Goal: Task Accomplishment & Management: Manage account settings

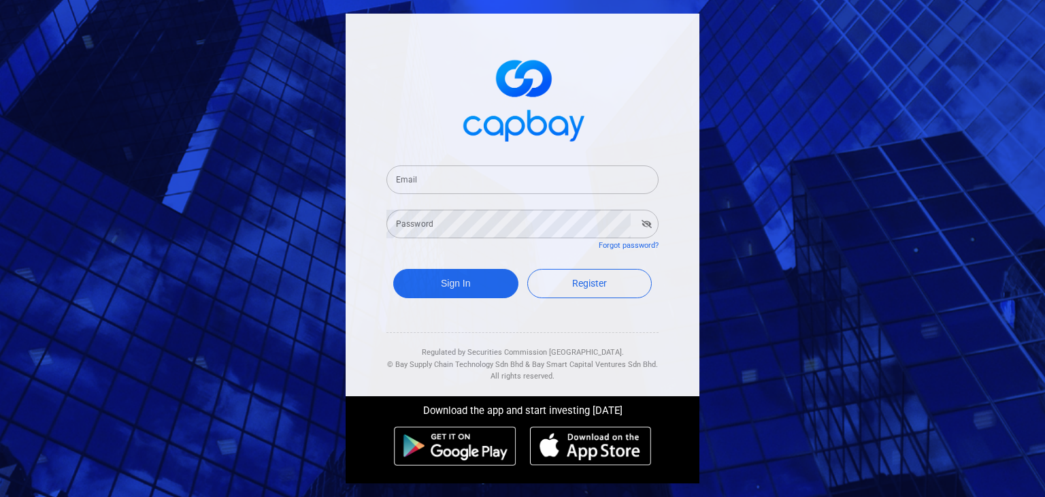
type input "[EMAIL_ADDRESS][DOMAIN_NAME]"
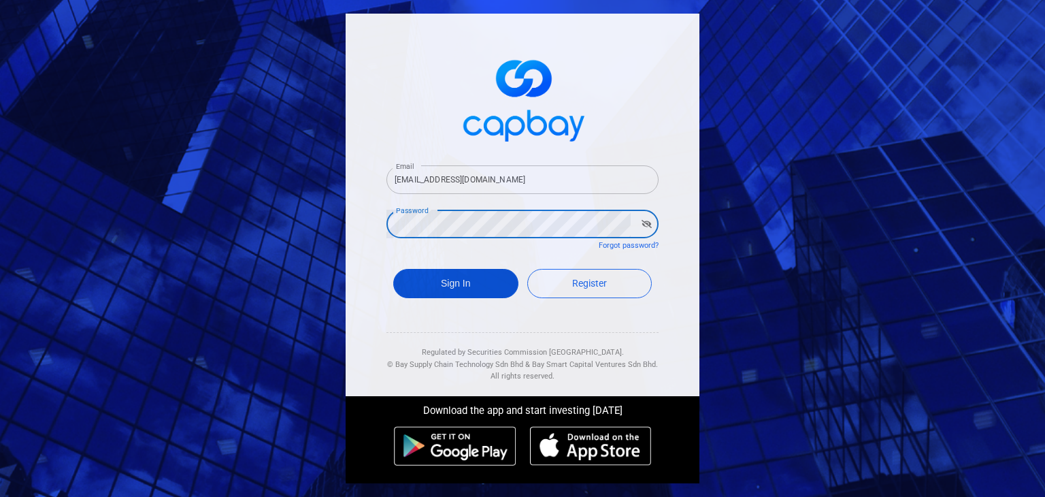
click at [432, 280] on button "Sign In" at bounding box center [455, 283] width 125 height 29
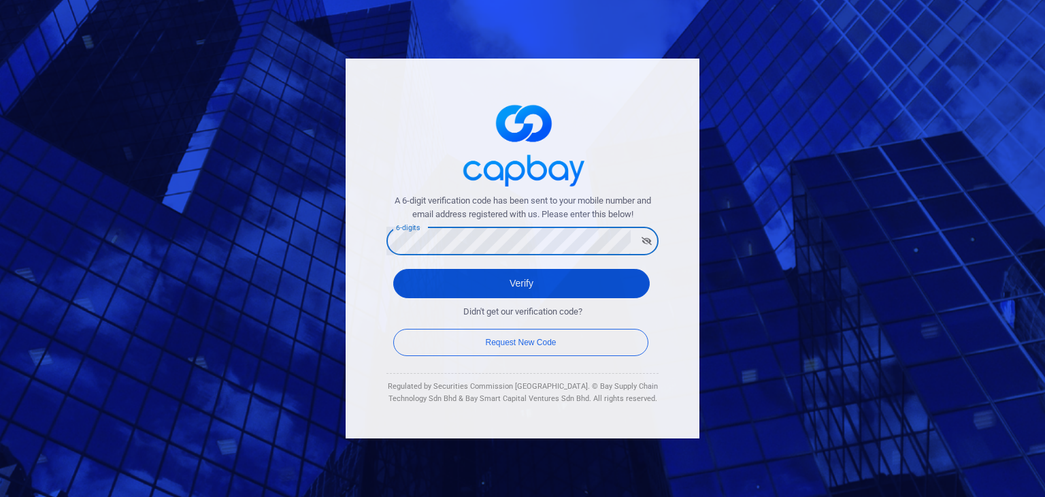
click at [522, 272] on button "Verify" at bounding box center [521, 283] width 256 height 29
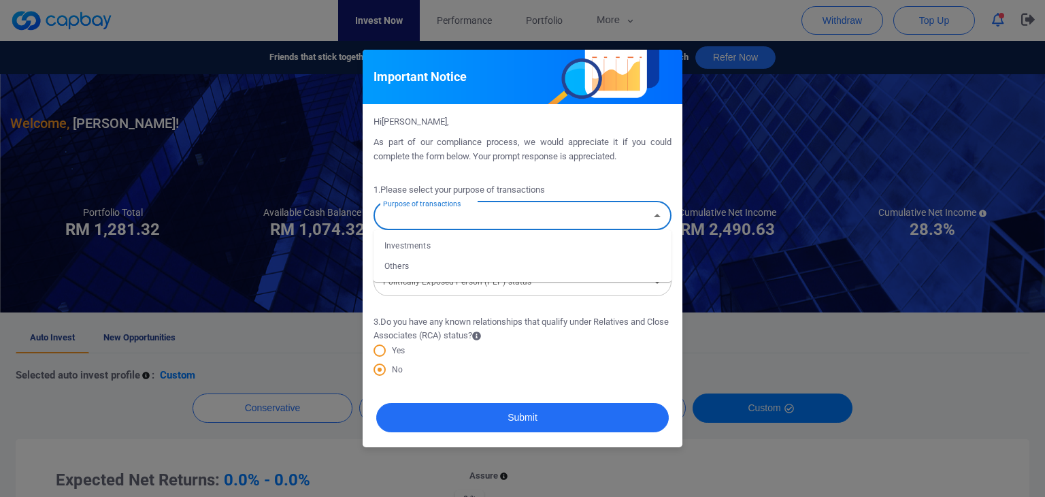
click at [559, 219] on input "Purpose of transactions" at bounding box center [511, 215] width 267 height 25
click at [457, 243] on li "Investments" at bounding box center [522, 245] width 298 height 20
type input "Investments"
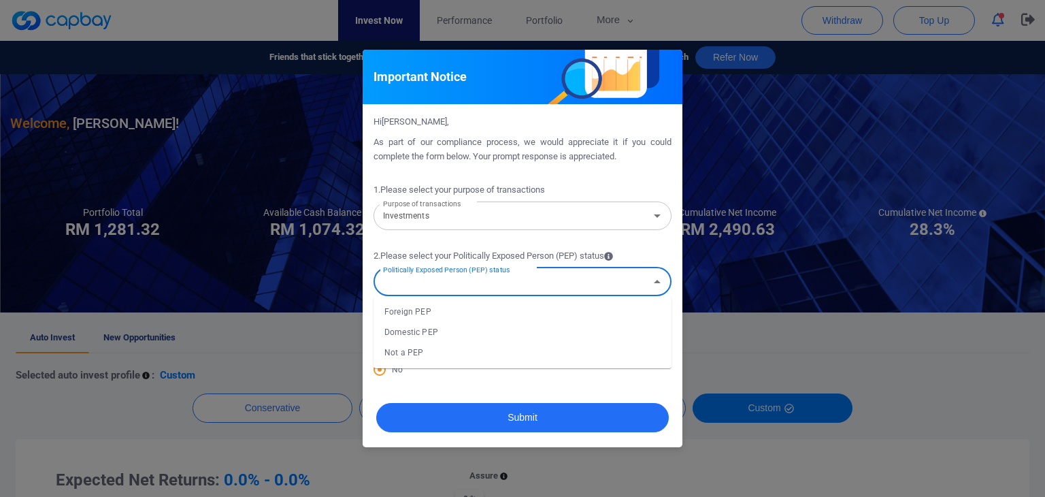
click at [435, 286] on input "Politically Exposed Person (PEP) status" at bounding box center [511, 281] width 267 height 25
click at [433, 352] on li "Not a PEP" at bounding box center [522, 352] width 298 height 20
type input "Not a PEP"
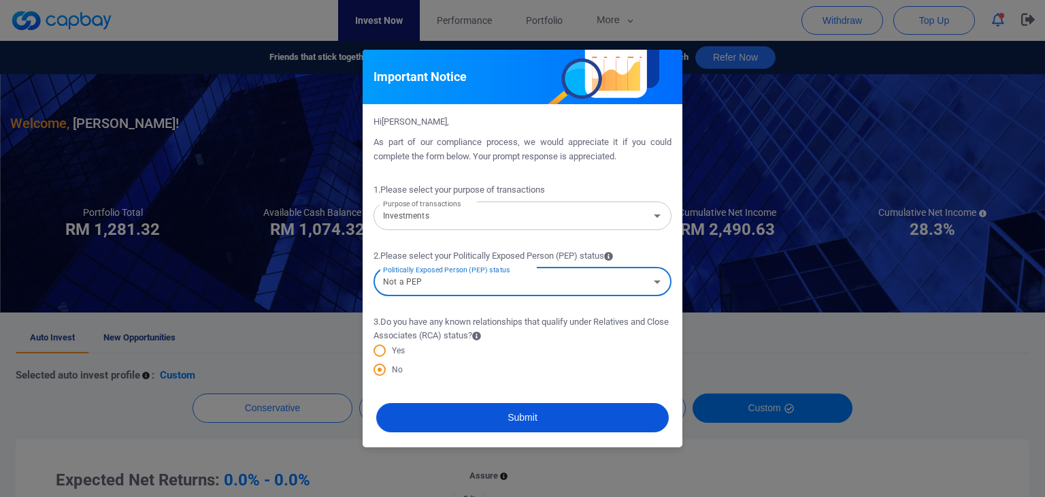
click at [572, 417] on button "Submit" at bounding box center [522, 417] width 293 height 29
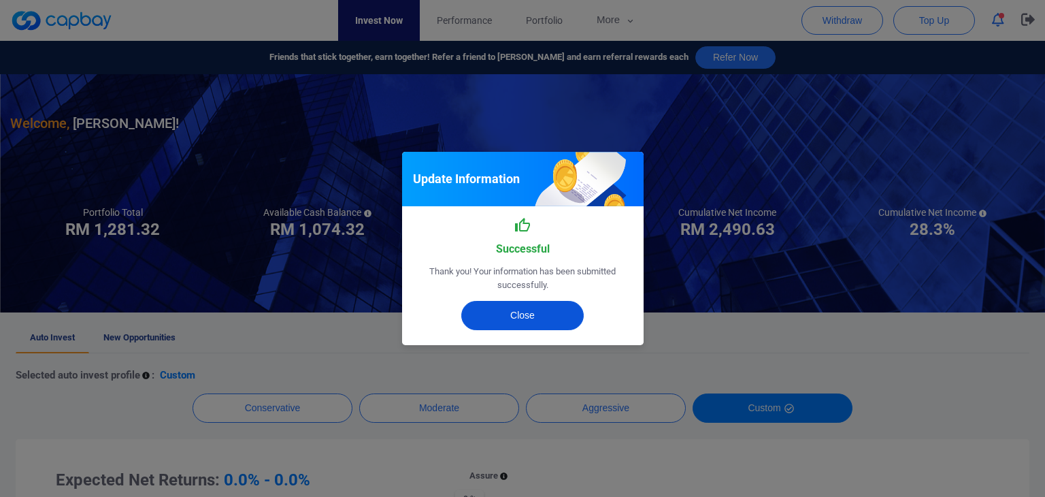
click at [541, 312] on button "Close" at bounding box center [522, 315] width 122 height 29
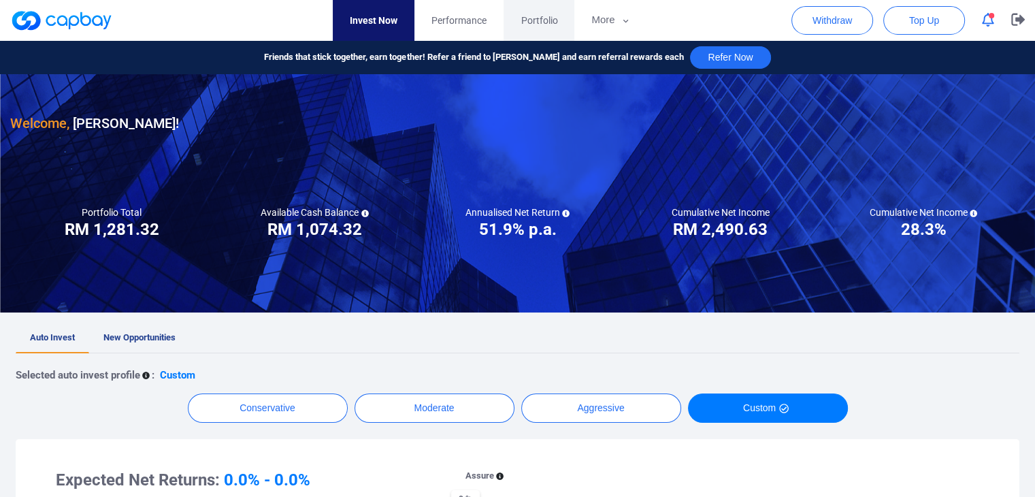
click at [529, 20] on span "Portfolio" at bounding box center [538, 20] width 37 height 15
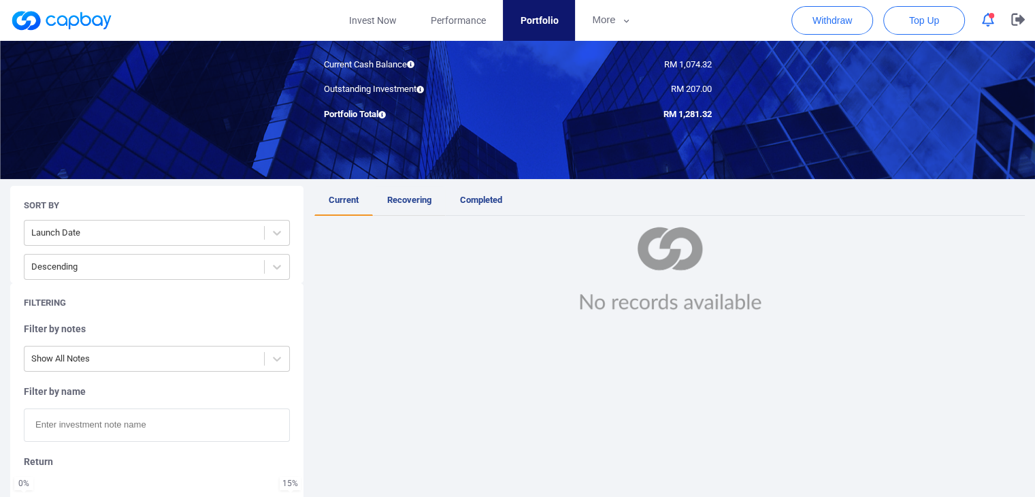
scroll to position [136, 0]
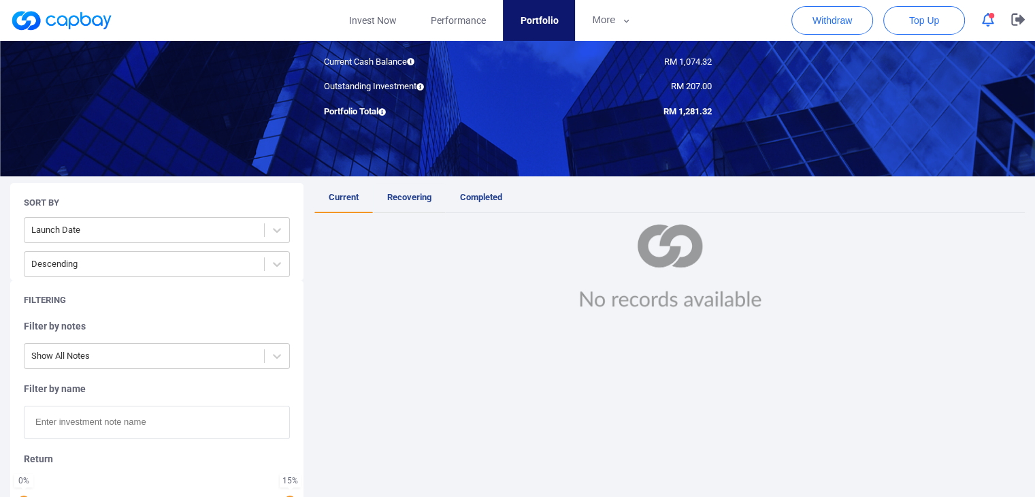
click at [408, 188] on link "Recovering" at bounding box center [409, 198] width 73 height 30
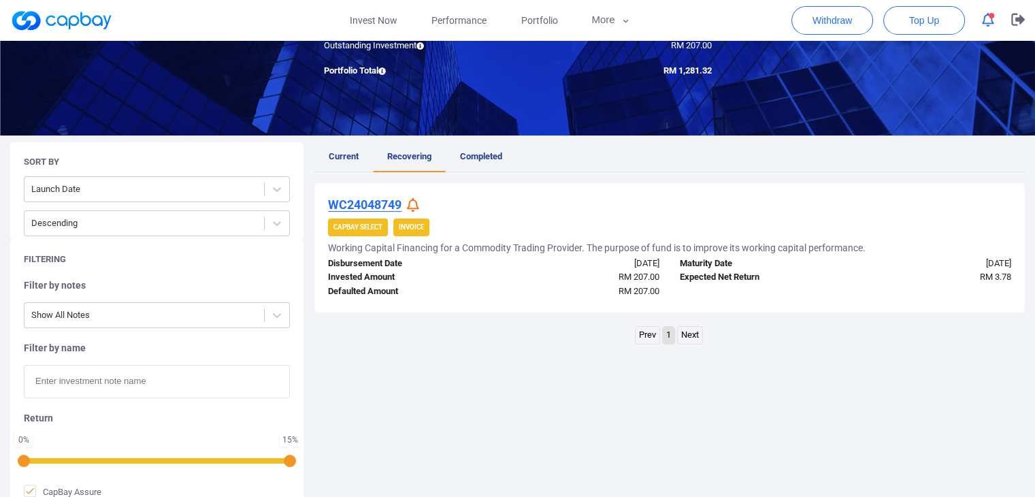
scroll to position [204, 0]
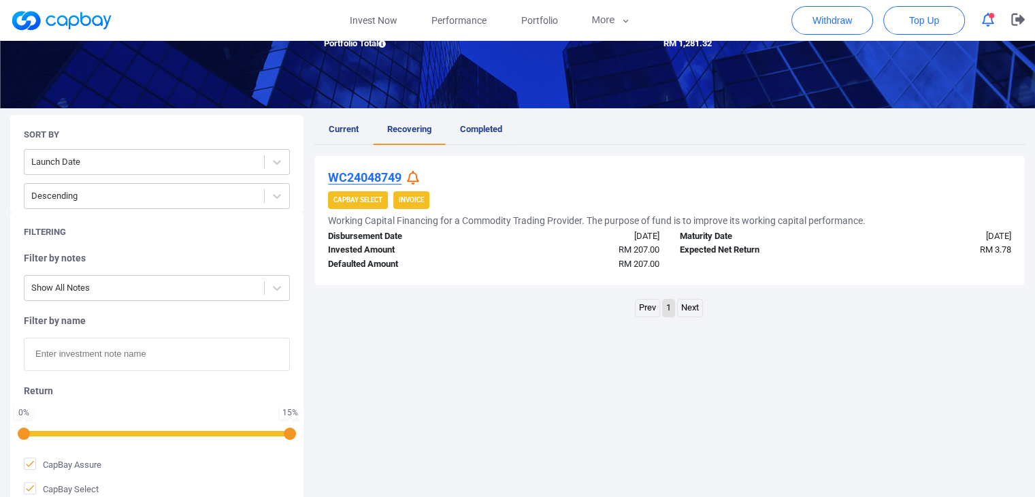
click at [483, 133] on span "Completed" at bounding box center [481, 129] width 42 height 10
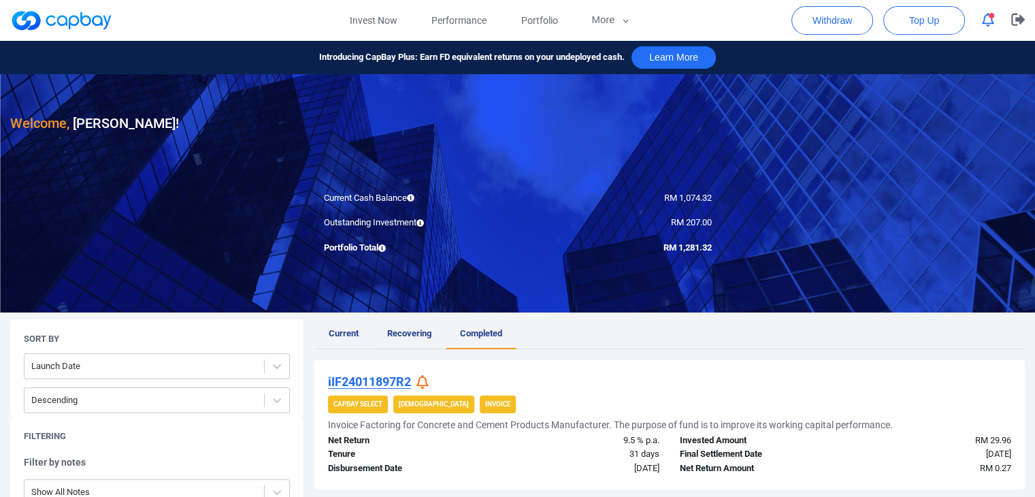
click at [401, 332] on span "Recovering" at bounding box center [409, 333] width 44 height 10
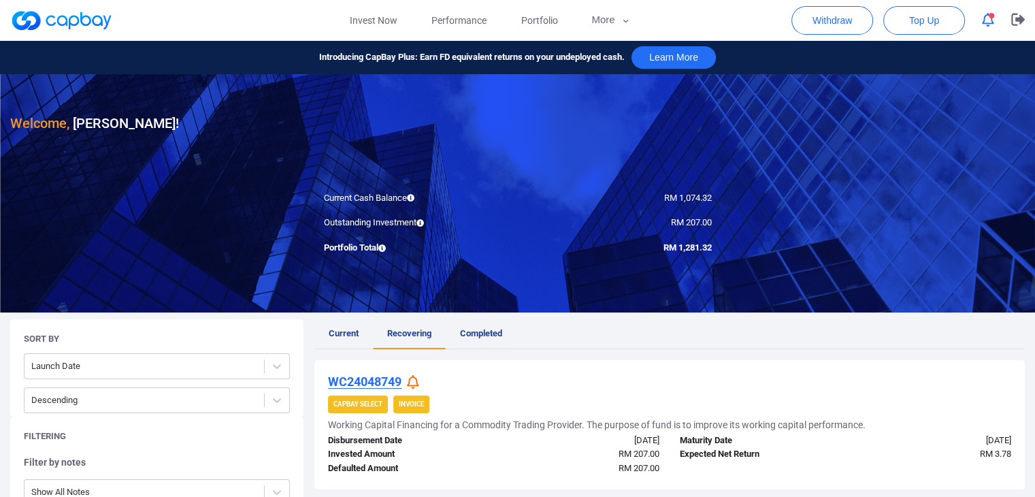
click at [482, 331] on span "Completed" at bounding box center [481, 333] width 42 height 10
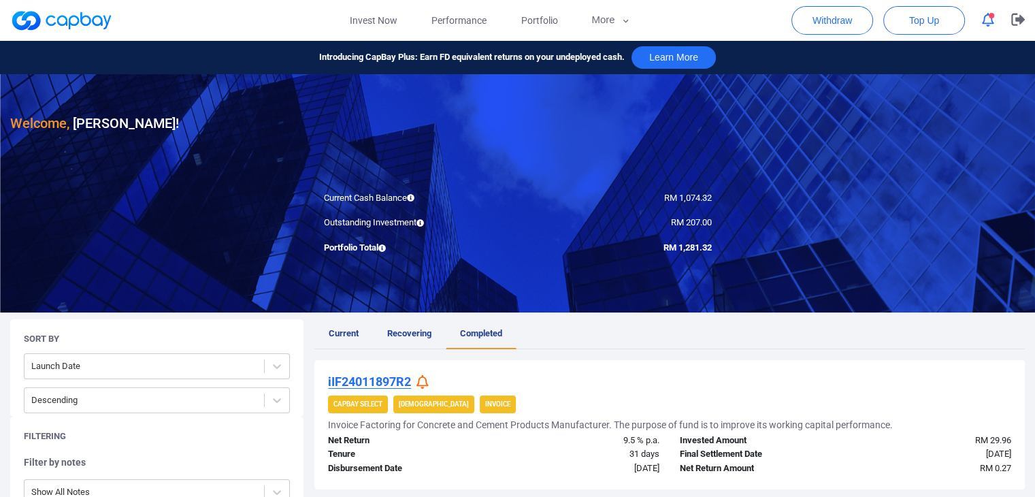
click at [424, 376] on icon at bounding box center [422, 382] width 12 height 14
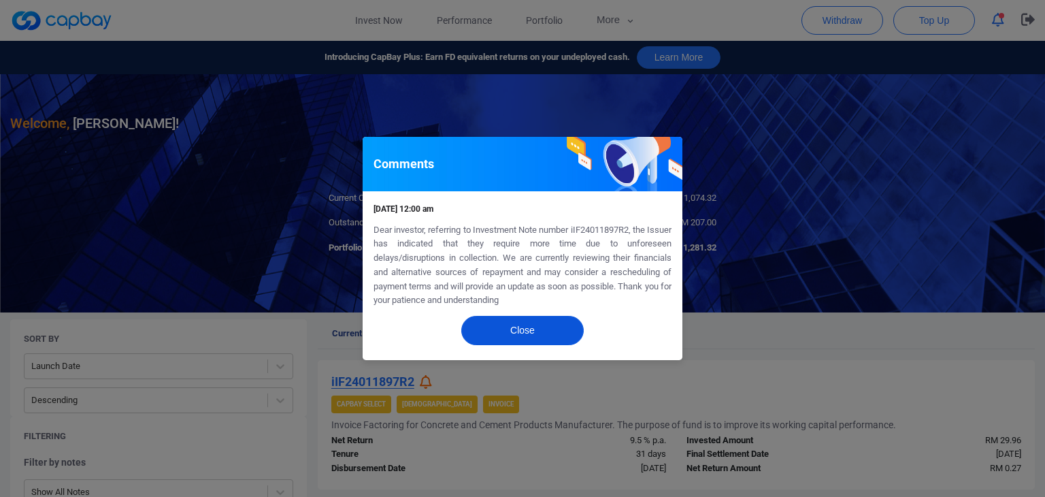
click at [533, 329] on button "Close" at bounding box center [522, 330] width 122 height 29
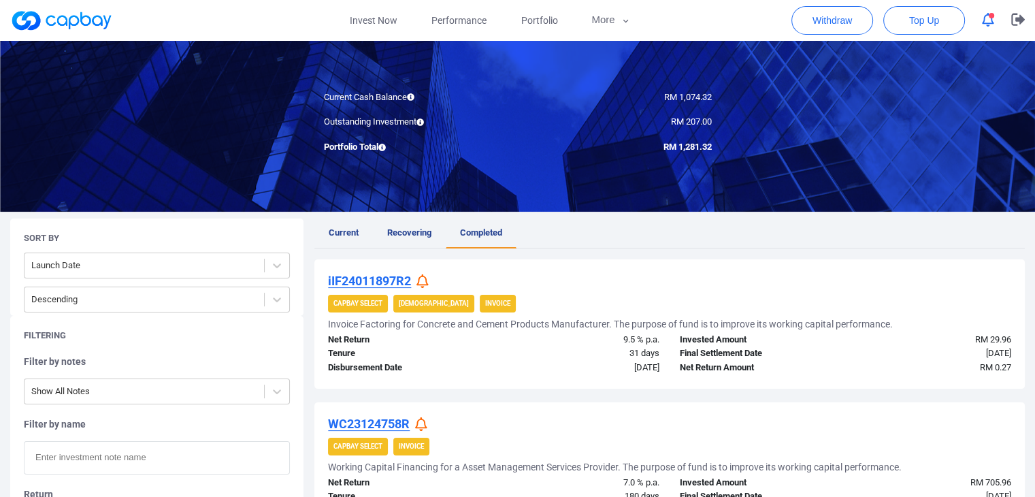
scroll to position [204, 0]
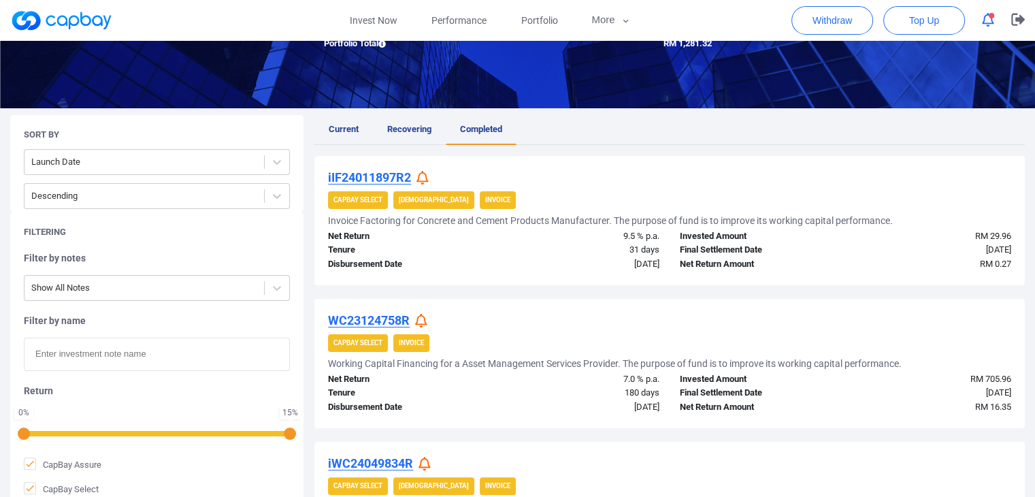
click at [424, 322] on icon at bounding box center [421, 321] width 12 height 14
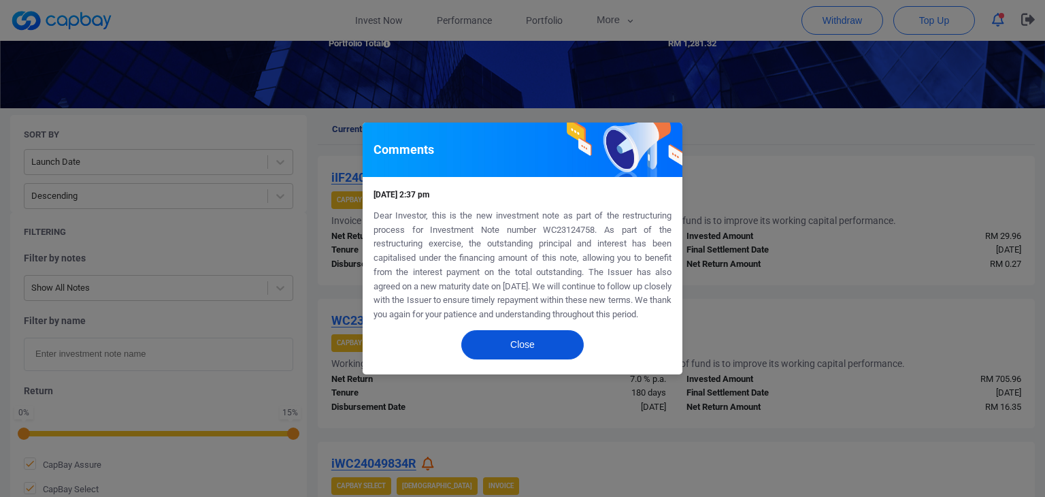
click at [524, 346] on button "Close" at bounding box center [522, 344] width 122 height 29
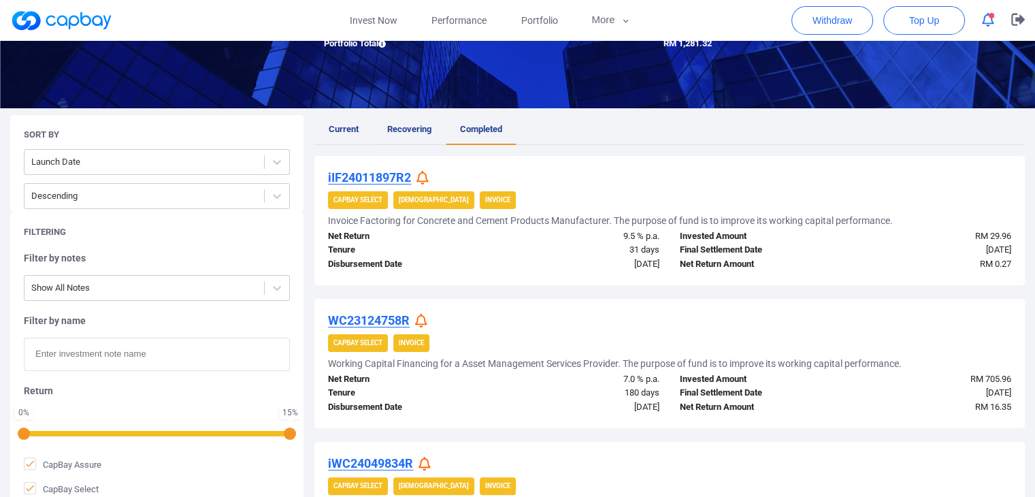
click at [414, 124] on span "Recovering" at bounding box center [409, 129] width 44 height 10
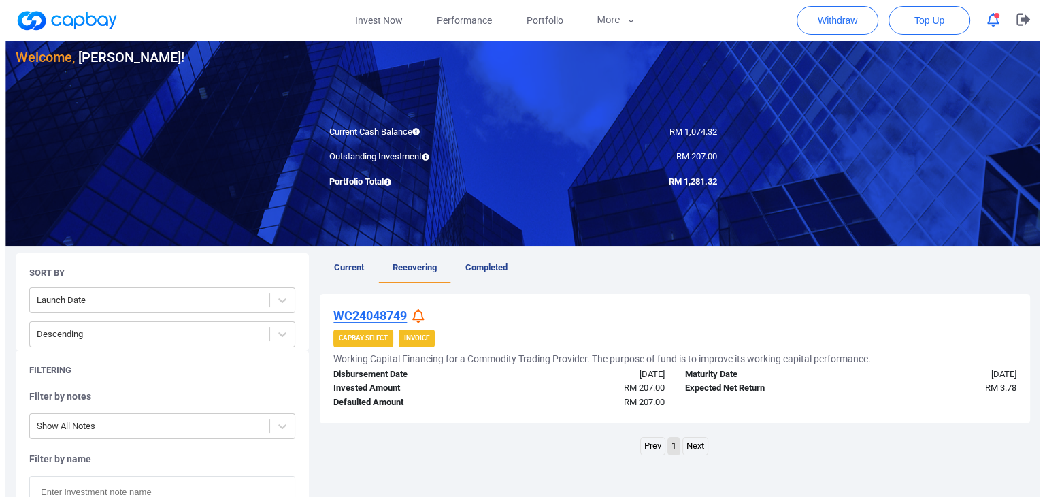
scroll to position [136, 0]
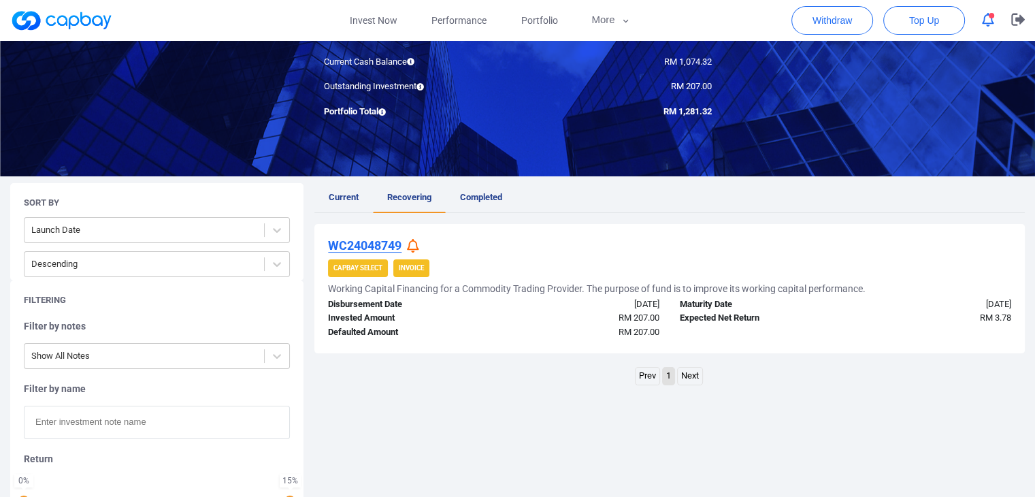
click at [418, 241] on icon at bounding box center [413, 246] width 12 height 14
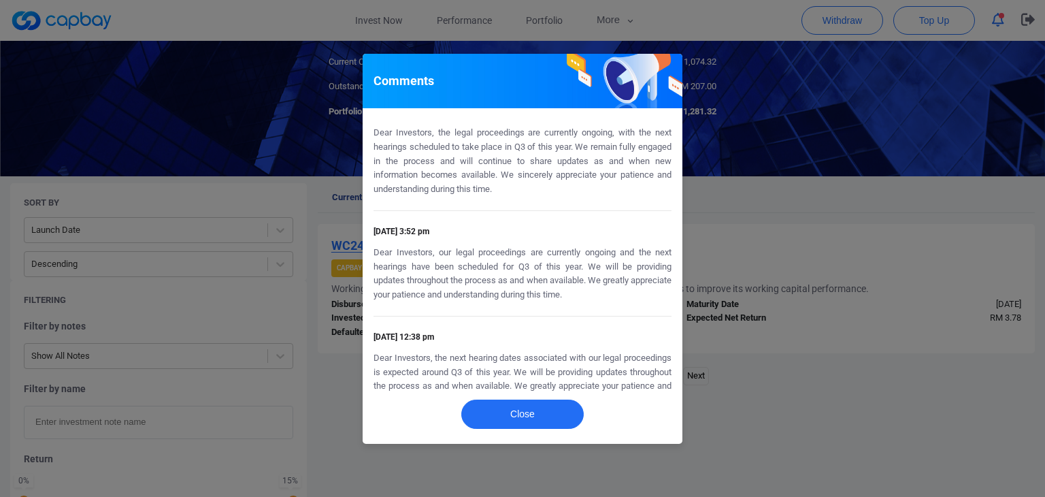
scroll to position [0, 0]
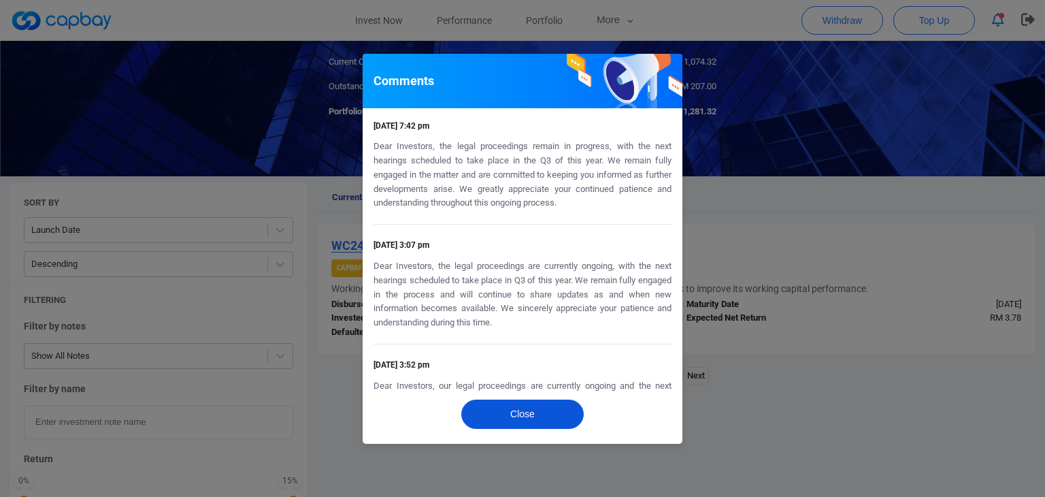
click at [534, 414] on button "Close" at bounding box center [522, 413] width 122 height 29
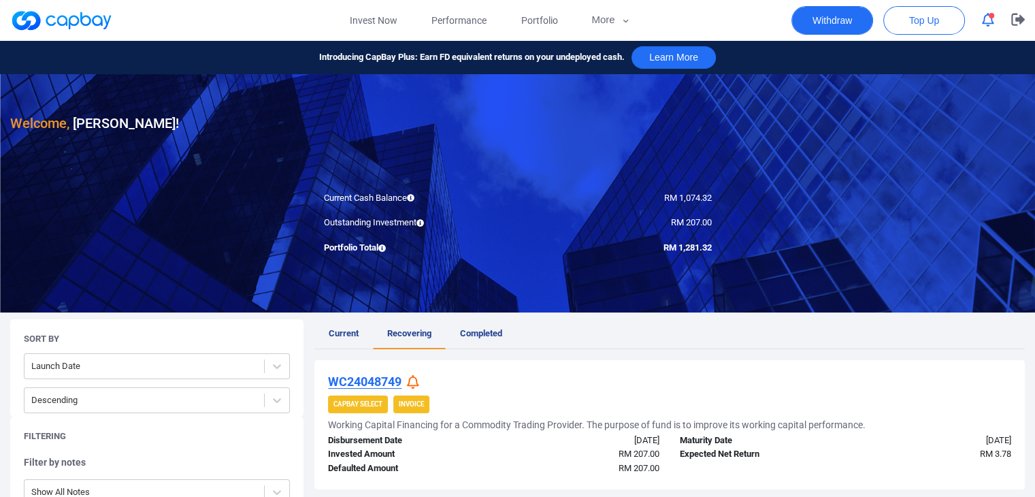
click at [816, 20] on button "Withdraw" at bounding box center [832, 20] width 82 height 29
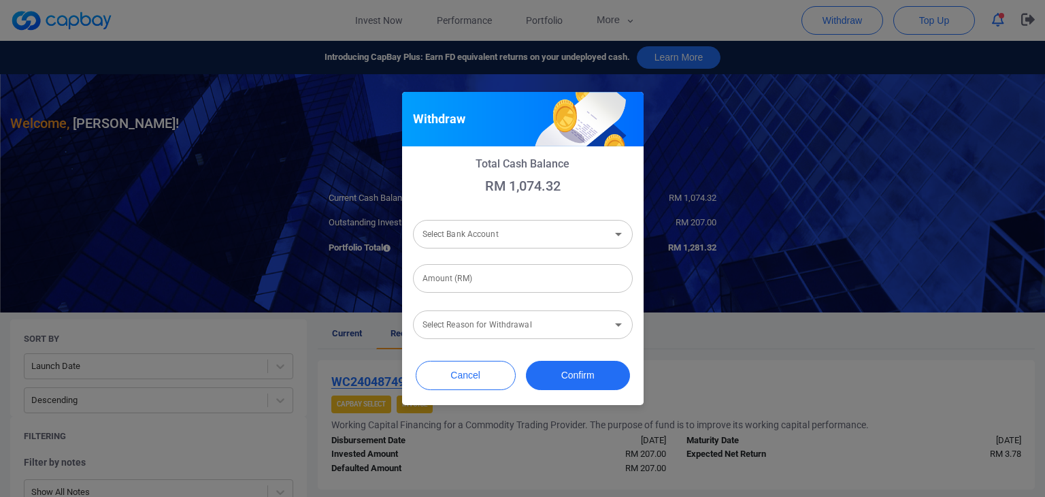
click at [497, 239] on input "Select Bank Account" at bounding box center [511, 233] width 189 height 25
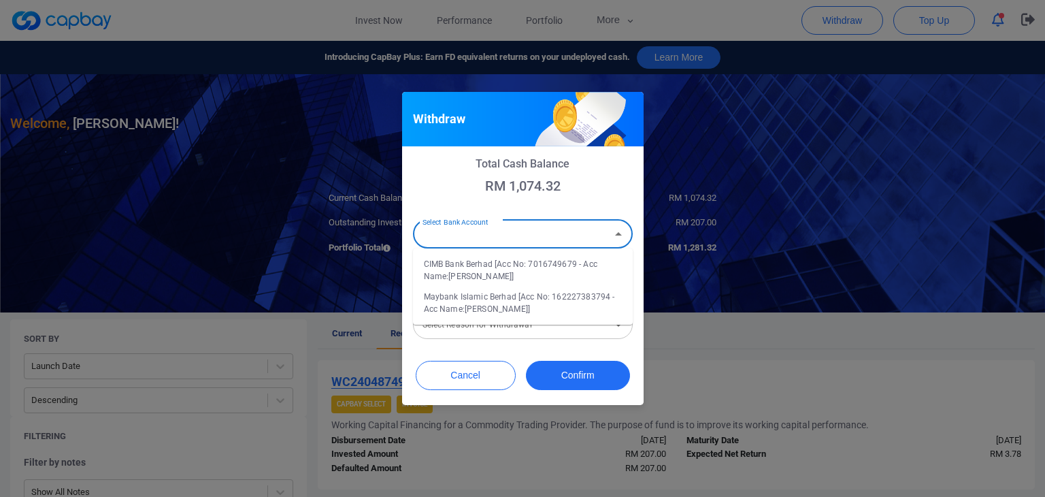
click at [463, 307] on li "Maybank Islamic Berhad [Acc No: 162227383794 - Acc Name:[PERSON_NAME]]" at bounding box center [523, 302] width 220 height 33
type input "Maybank Islamic Berhad [Acc No: 162227383794 - Acc Name:[PERSON_NAME]]"
click at [441, 286] on input "Amount (RM)" at bounding box center [523, 278] width 220 height 29
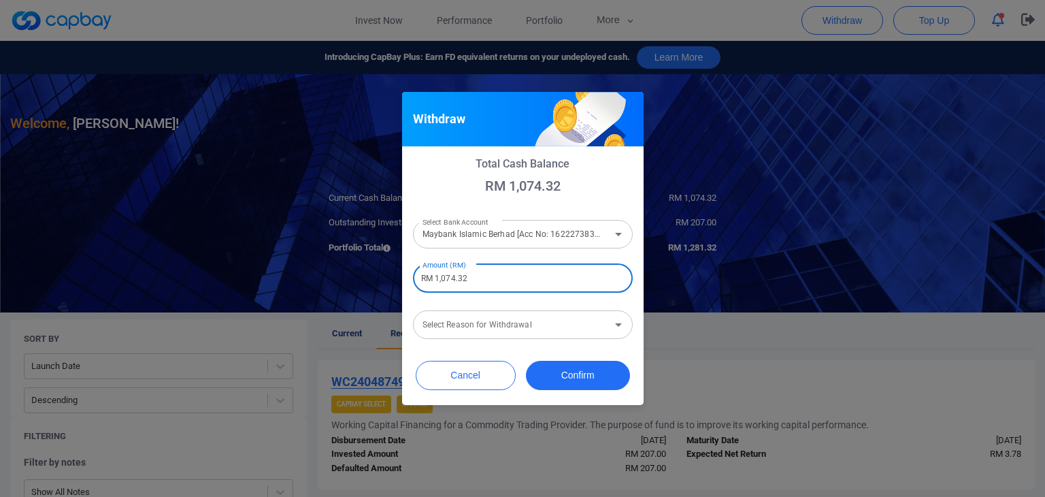
type input "RM 1,074.32"
click at [457, 319] on div "Select Reason for Withdrawal Select Reason for Withdrawal" at bounding box center [523, 323] width 220 height 31
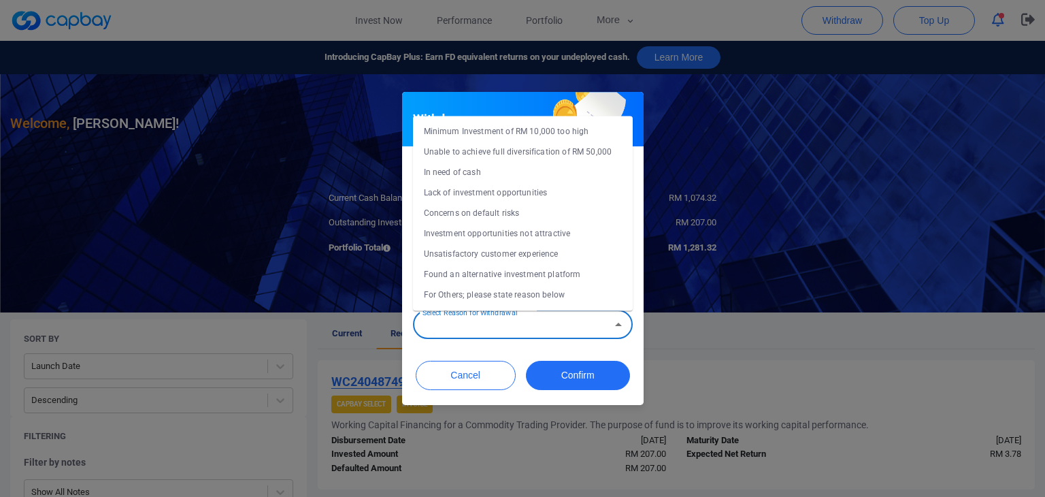
click at [477, 172] on li "In need of cash" at bounding box center [523, 172] width 220 height 20
type input "In need of cash"
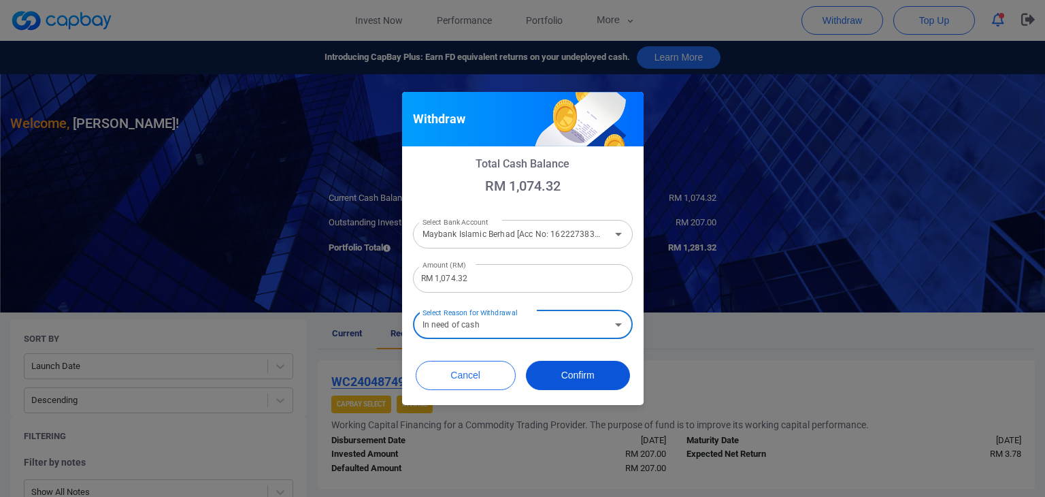
click at [577, 383] on button "Confirm" at bounding box center [578, 375] width 104 height 29
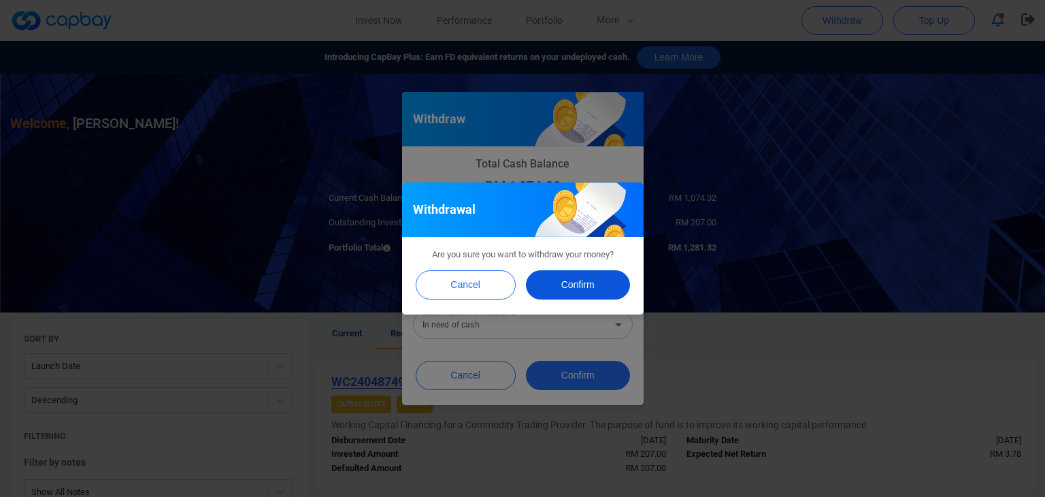
click at [574, 280] on button "Confirm" at bounding box center [578, 284] width 104 height 29
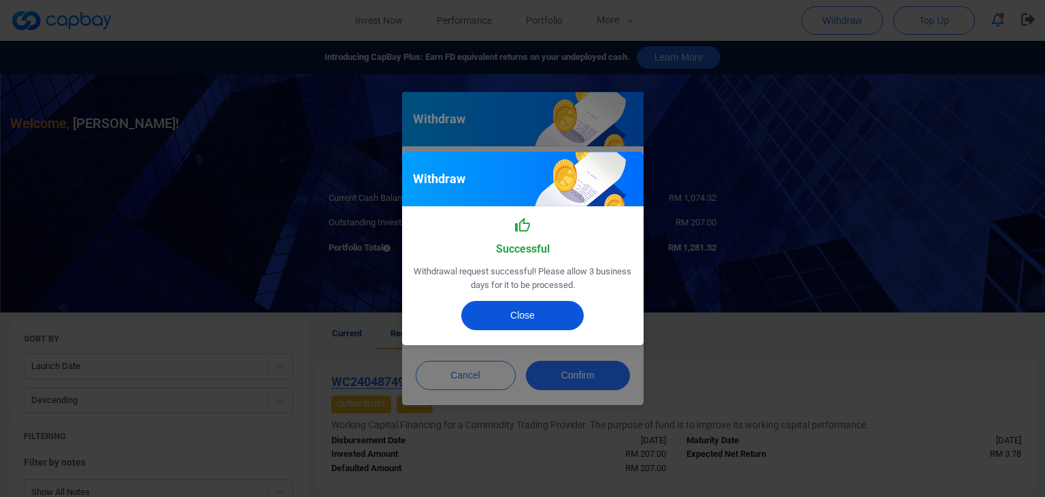
click at [537, 312] on button "Close" at bounding box center [522, 315] width 122 height 29
